Goal: Information Seeking & Learning: Learn about a topic

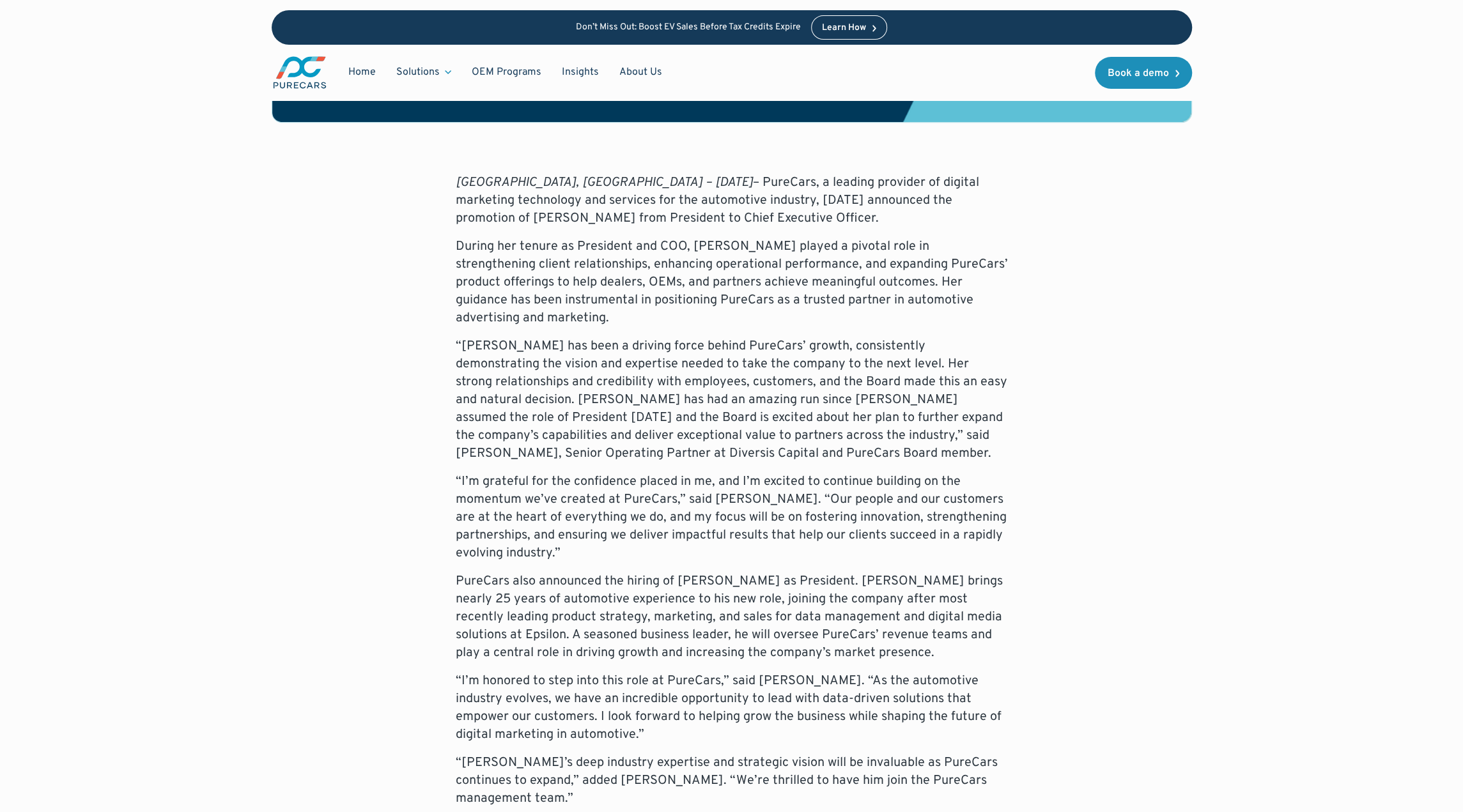
scroll to position [830, 0]
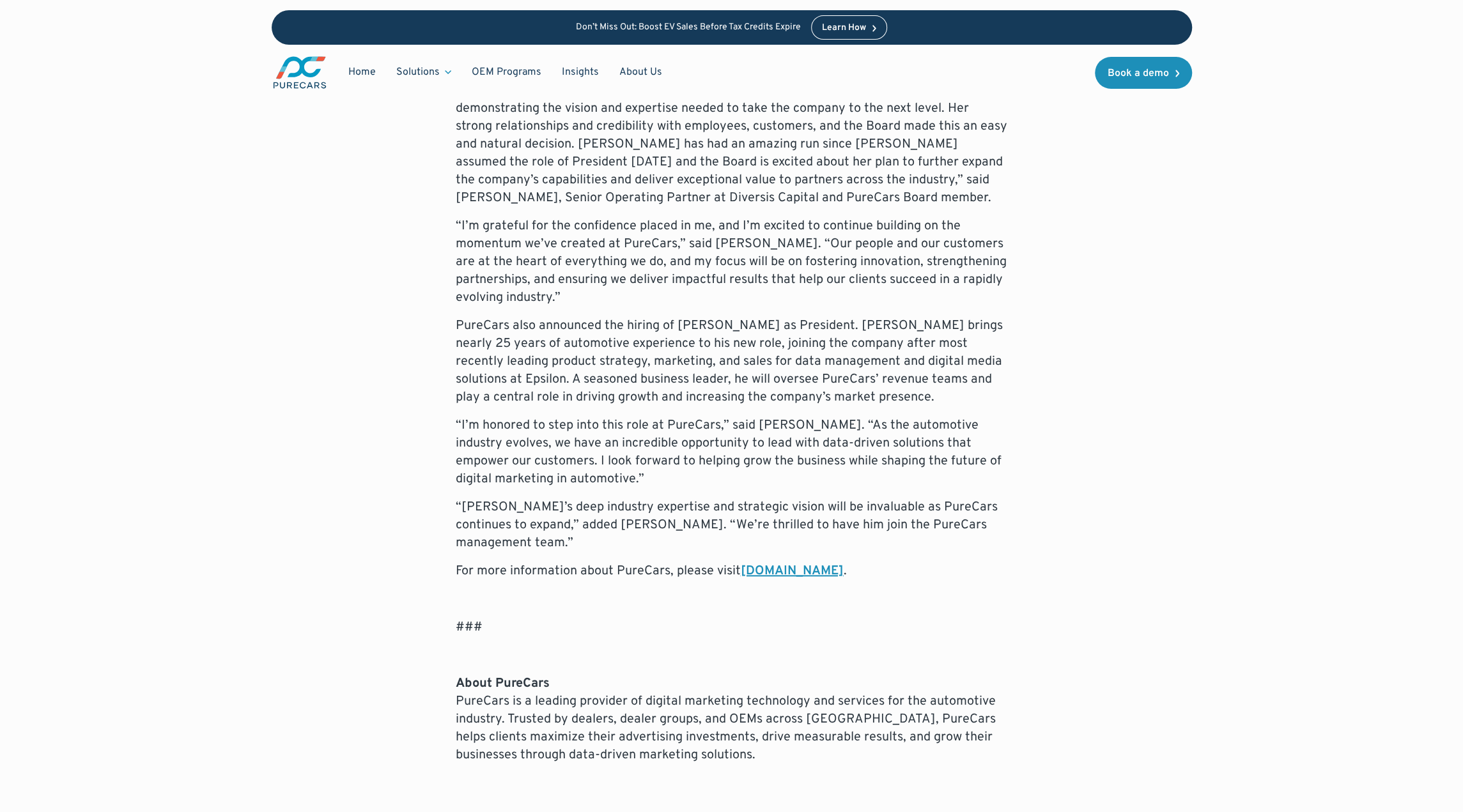
click at [787, 563] on link "[DOMAIN_NAME]" at bounding box center [792, 571] width 103 height 17
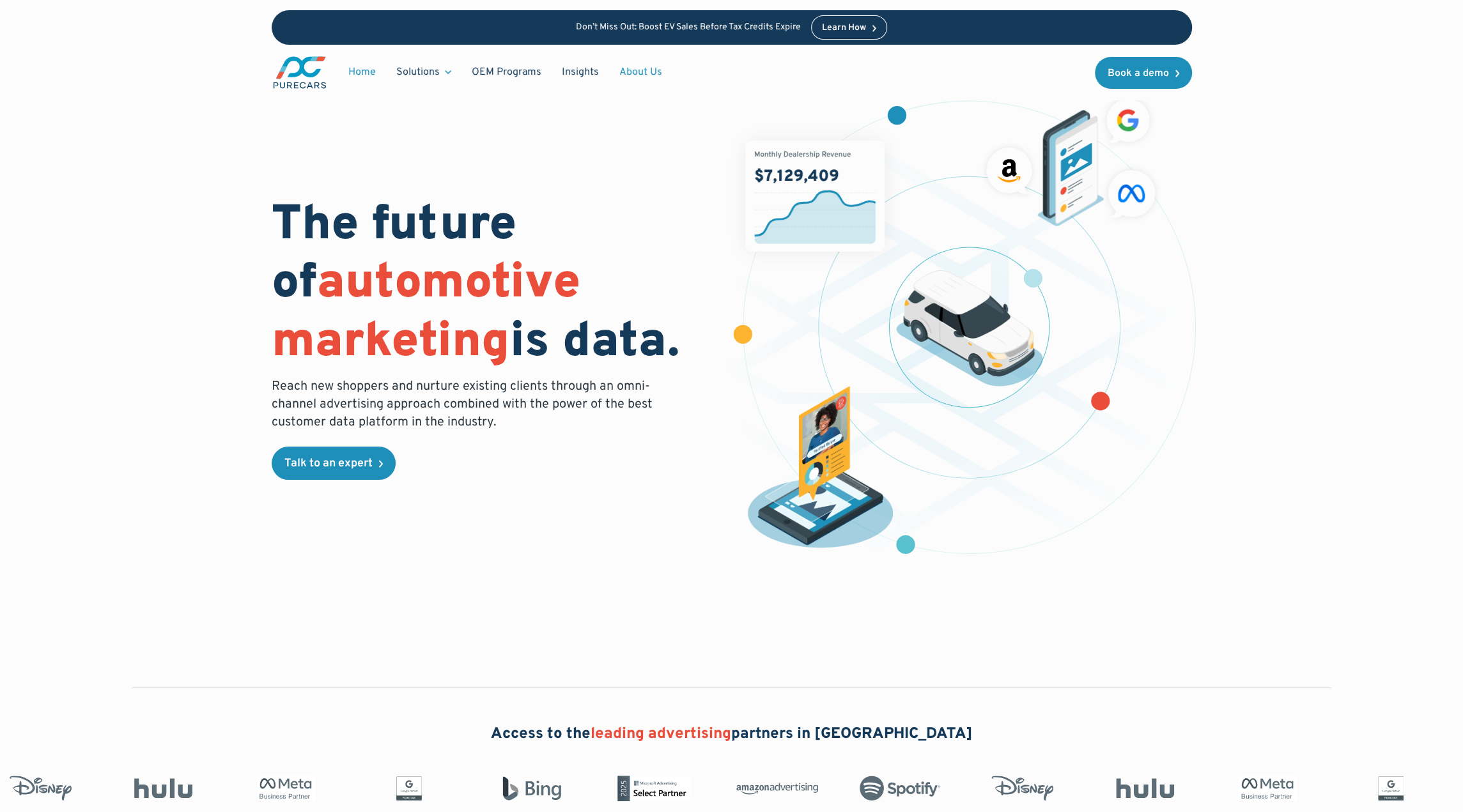
click at [626, 72] on link "About Us" at bounding box center [641, 72] width 64 height 24
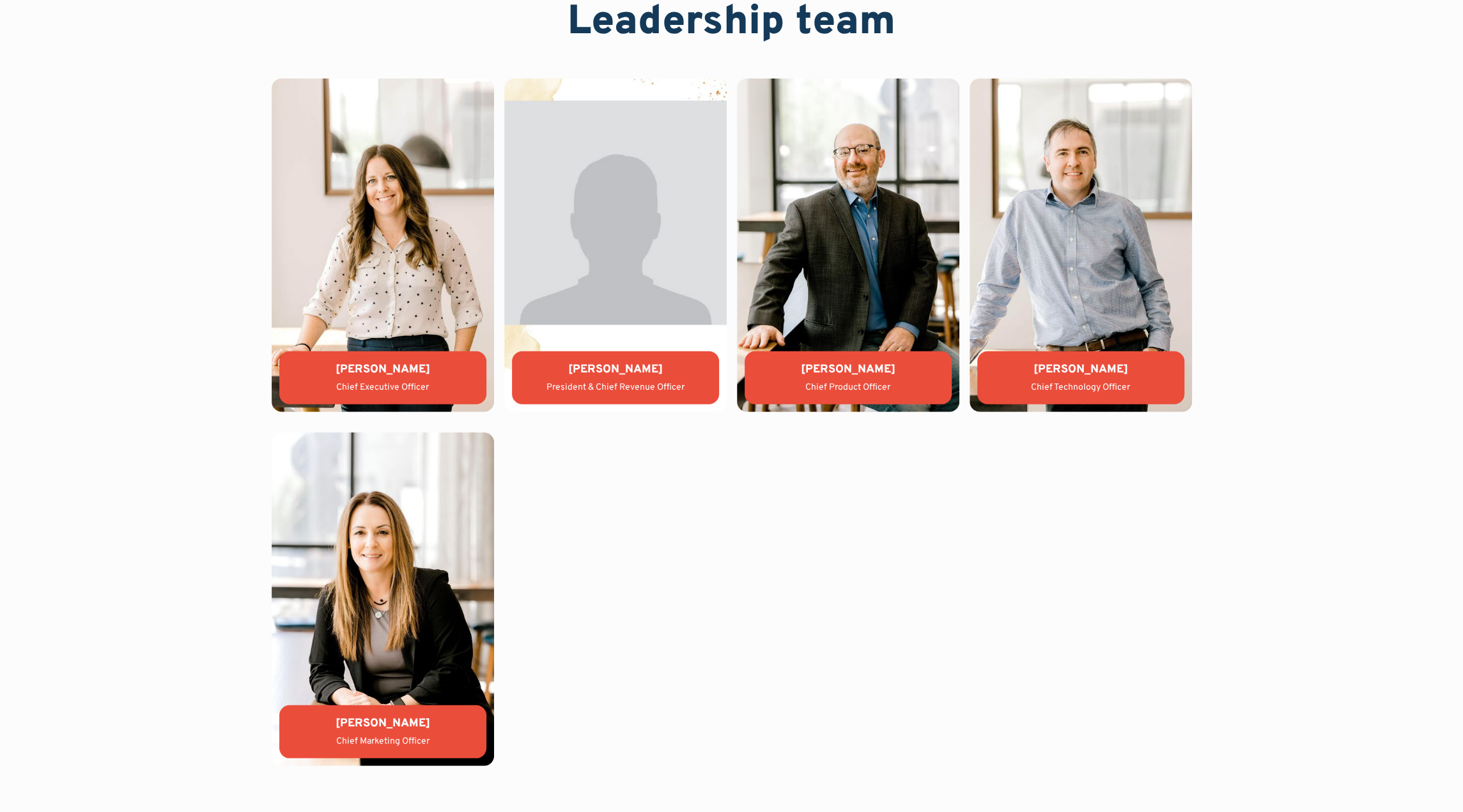
scroll to position [2875, 0]
